Goal: Task Accomplishment & Management: Use online tool/utility

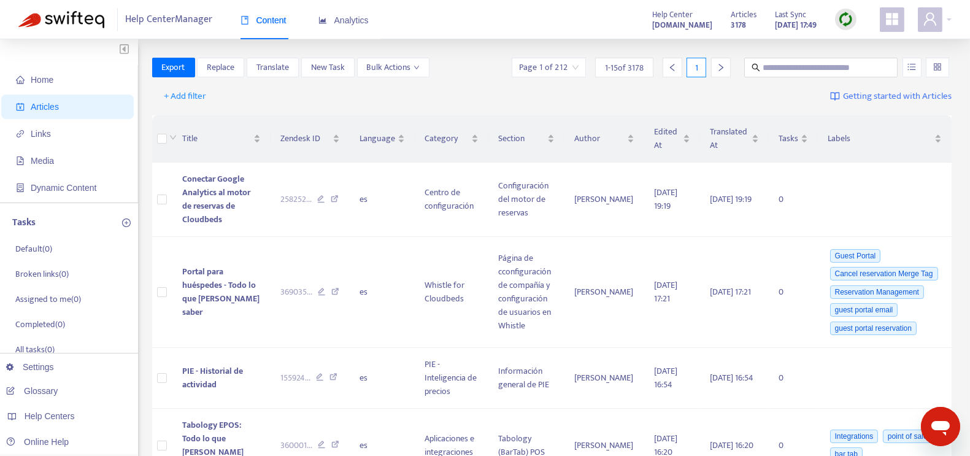
click at [848, 21] on img at bounding box center [845, 19] width 15 height 15
click at [893, 47] on link "Quick Sync" at bounding box center [871, 44] width 52 height 14
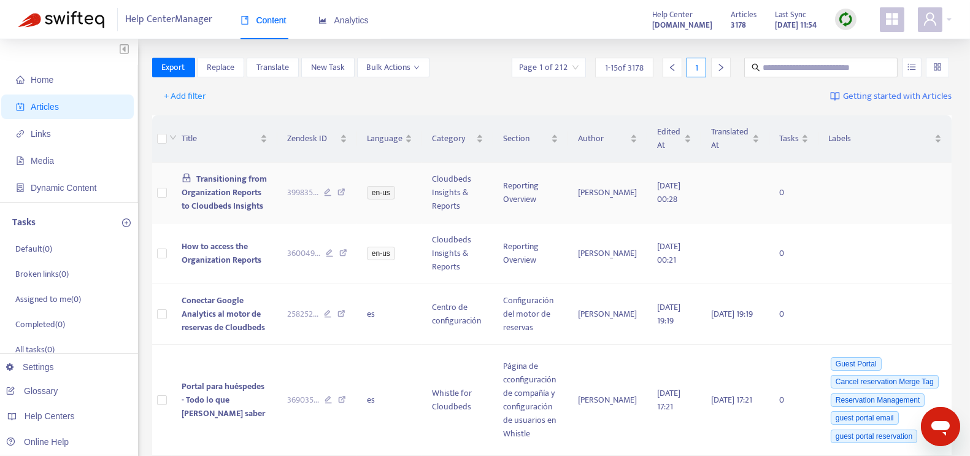
click at [194, 201] on span "Transitioning from Organization Reports to Cloudbeds Insights" at bounding box center [224, 192] width 85 height 41
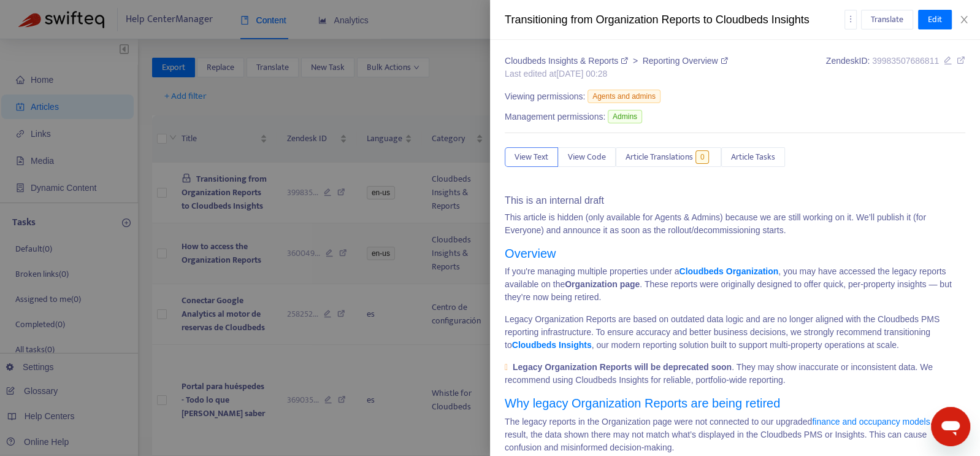
click at [216, 261] on div at bounding box center [490, 228] width 980 height 456
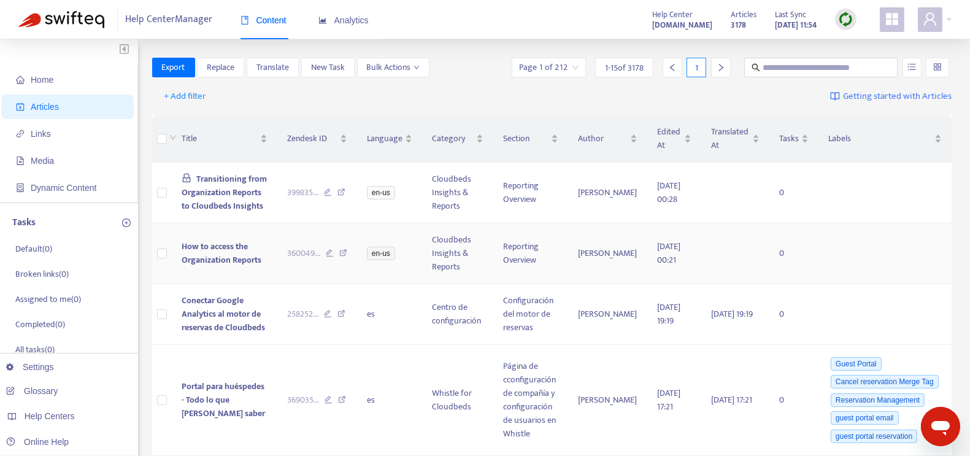
click at [209, 260] on span "How to access the Organization Reports" at bounding box center [222, 253] width 80 height 28
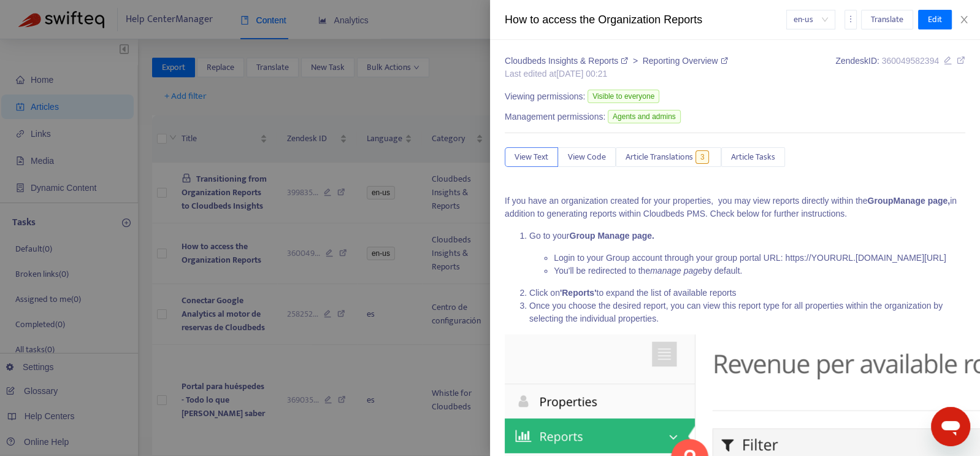
click at [209, 260] on div at bounding box center [490, 228] width 980 height 456
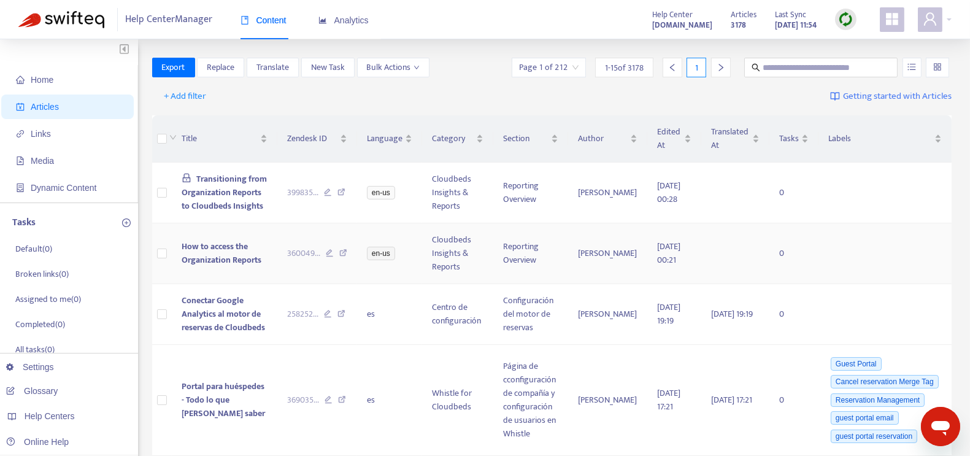
click at [198, 267] on span "How to access the Organization Reports" at bounding box center [222, 253] width 80 height 28
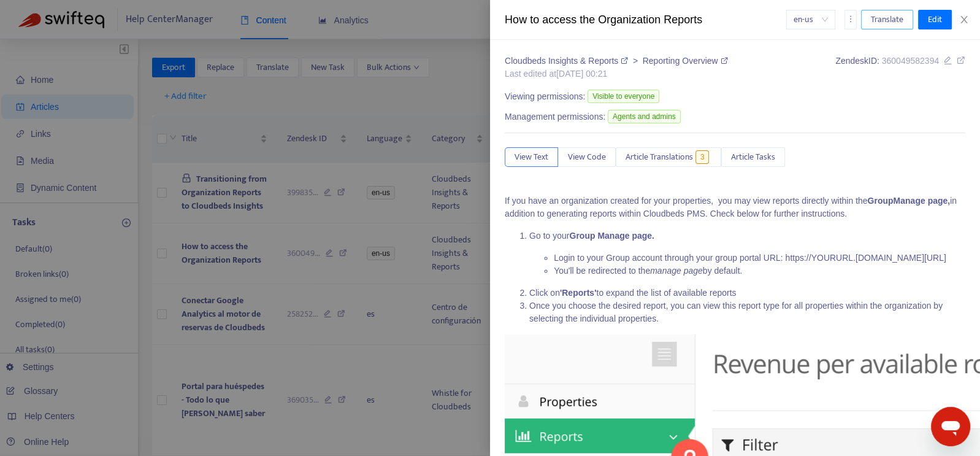
click at [902, 17] on span "Translate" at bounding box center [887, 19] width 33 height 13
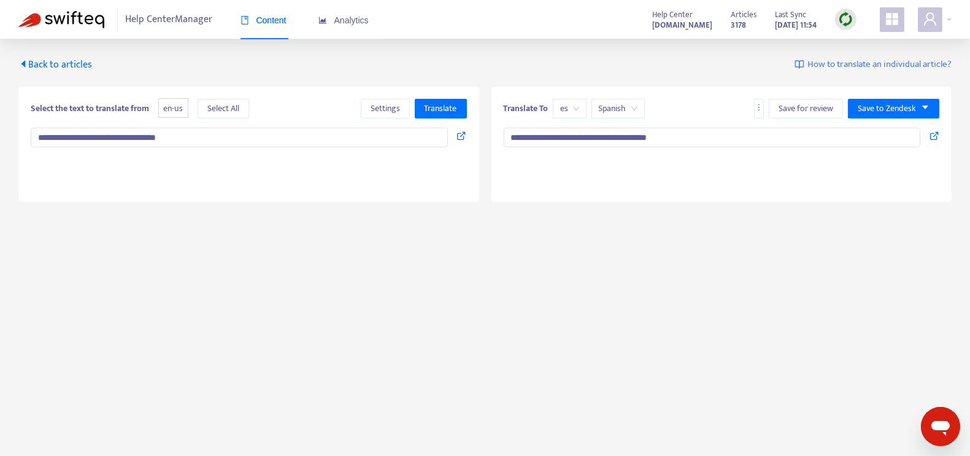
type textarea "**********"
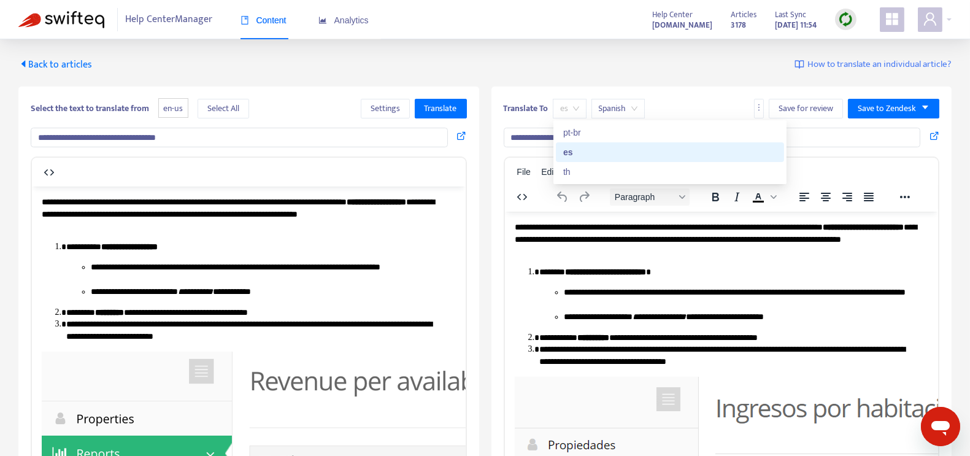
click at [574, 113] on span "es" at bounding box center [569, 108] width 19 height 18
click at [590, 128] on div "pt-br" at bounding box center [670, 132] width 214 height 13
type input "**********"
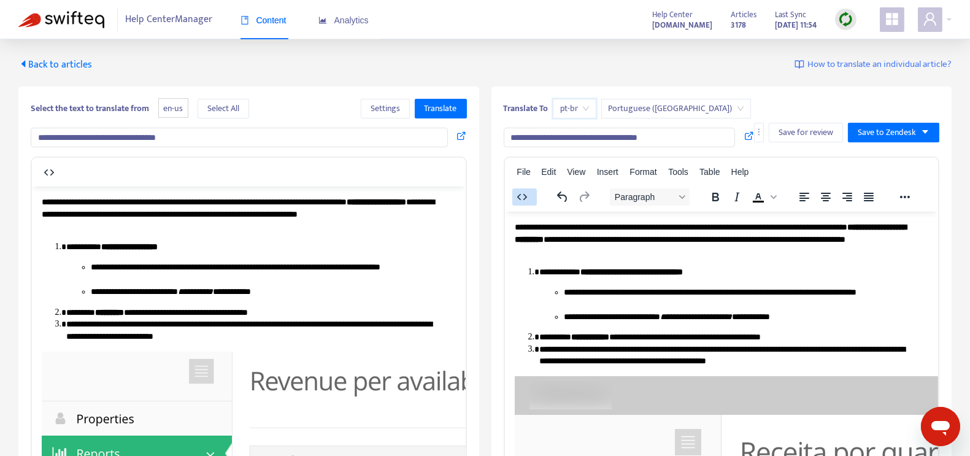
click at [515, 191] on icon "button" at bounding box center [521, 197] width 15 height 15
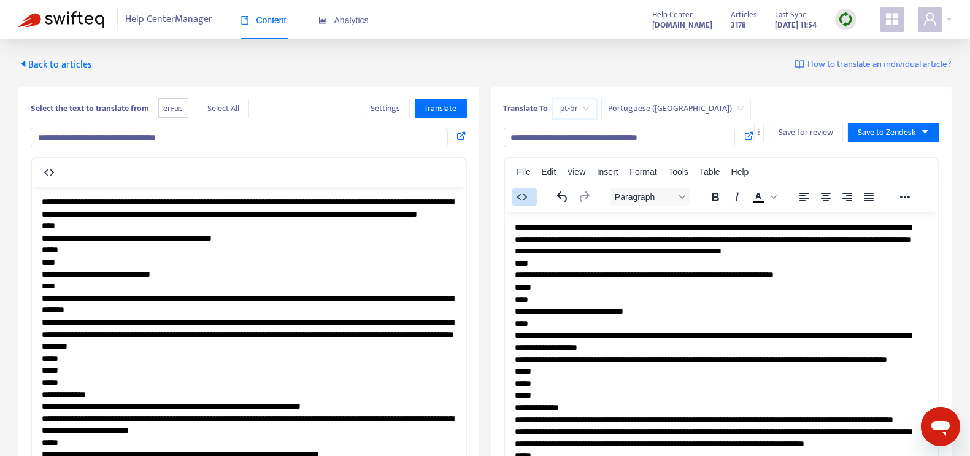
click at [515, 191] on icon "button" at bounding box center [521, 197] width 15 height 15
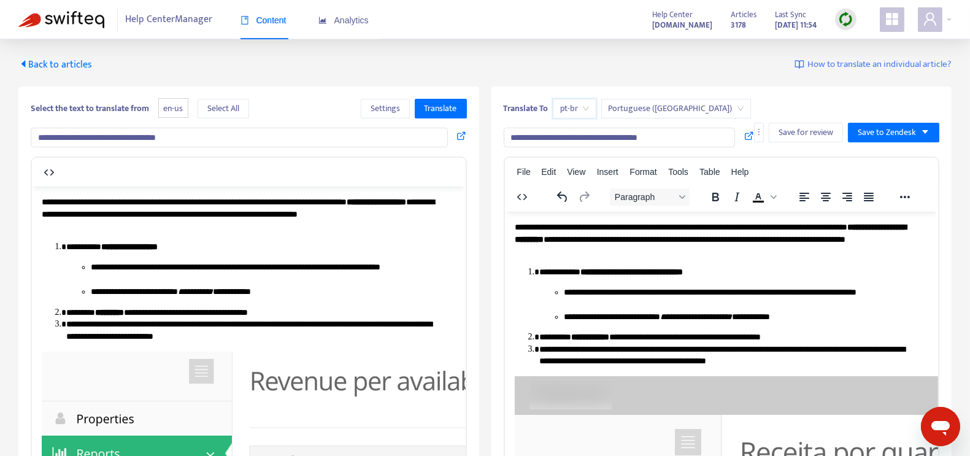
click at [72, 67] on span "Back to articles" at bounding box center [55, 64] width 74 height 17
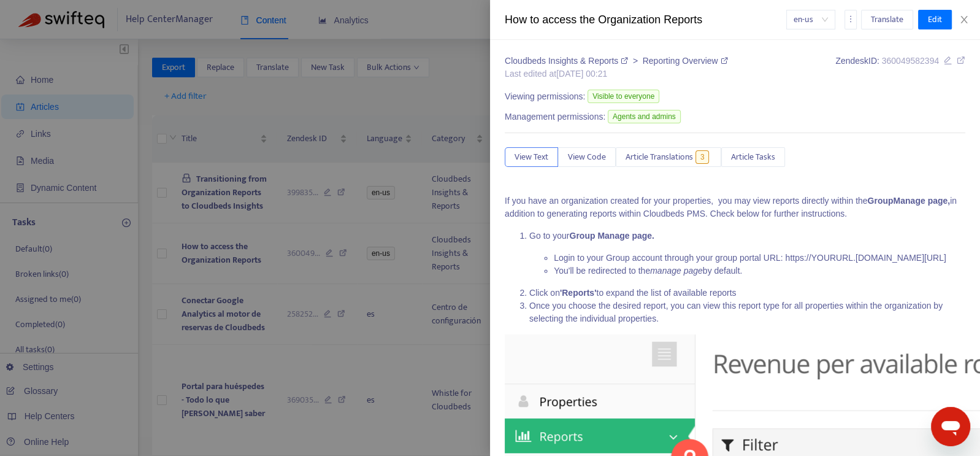
click at [451, 105] on div at bounding box center [490, 228] width 980 height 456
